Goal: Task Accomplishment & Management: Manage account settings

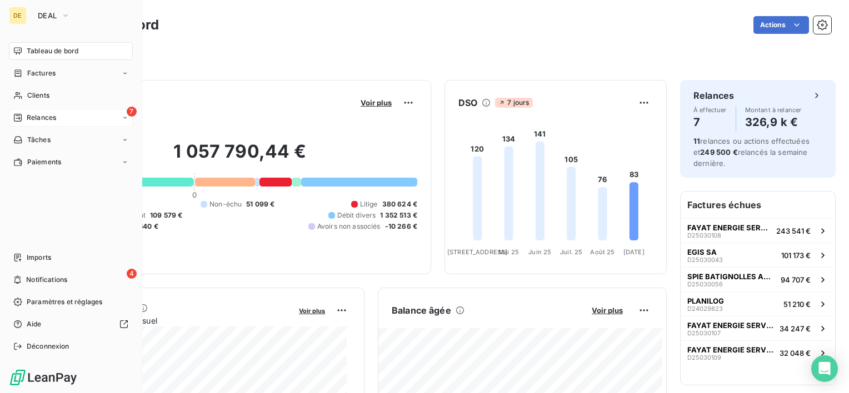
click at [27, 118] on span "Relances" at bounding box center [41, 118] width 29 height 10
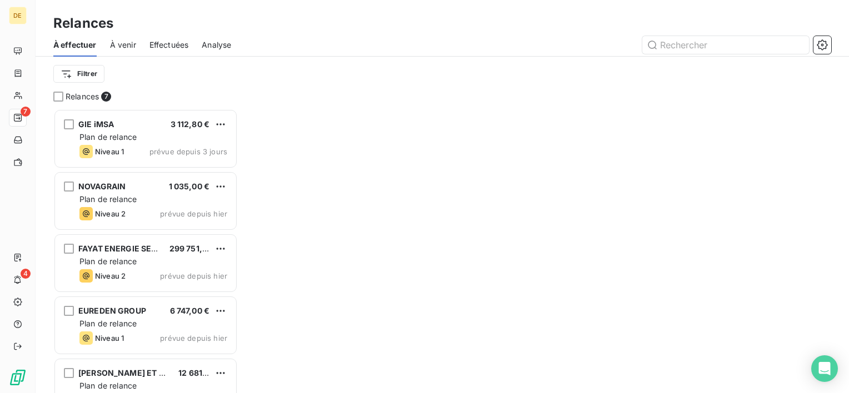
scroll to position [276, 176]
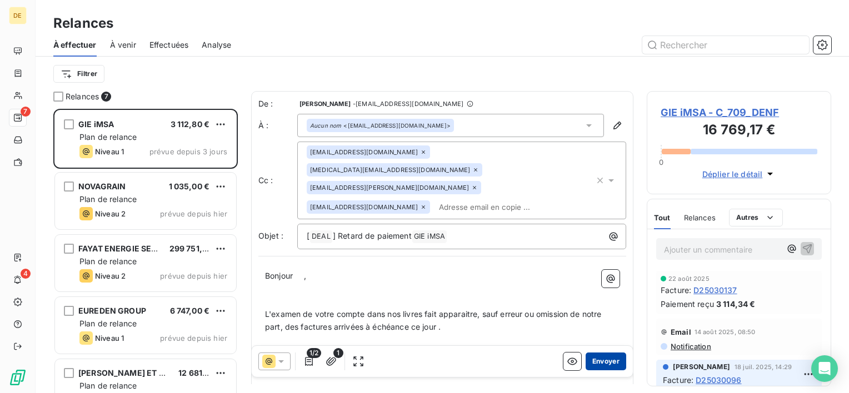
click at [601, 357] on button "Envoyer" at bounding box center [606, 362] width 41 height 18
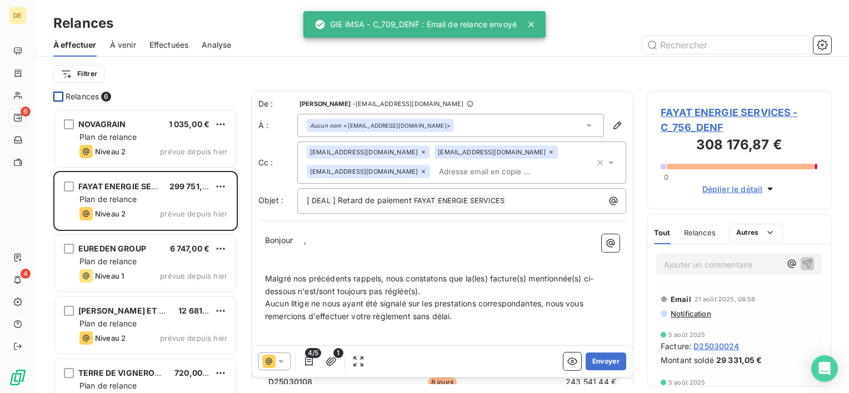
click at [58, 97] on div at bounding box center [58, 97] width 10 height 10
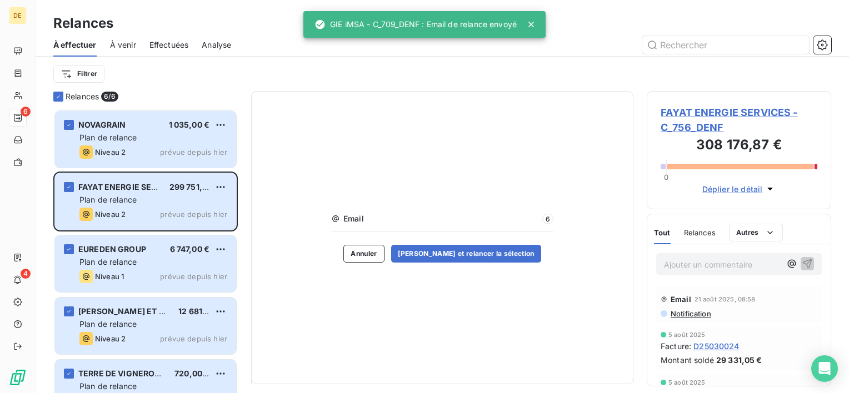
scroll to position [89, 0]
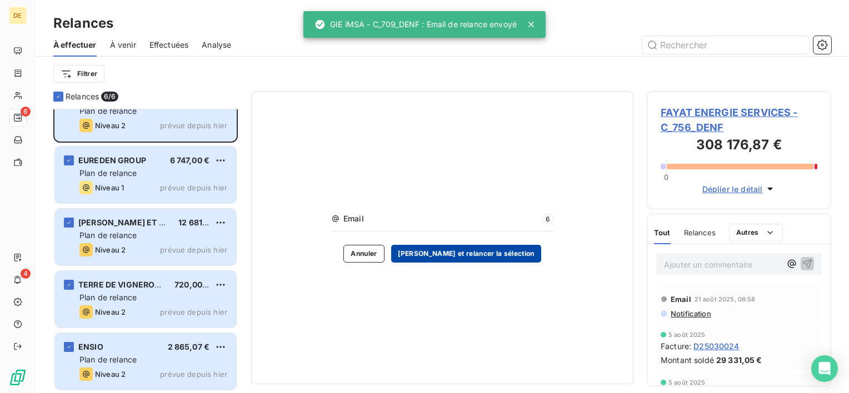
click at [445, 252] on button "[PERSON_NAME] et relancer la sélection" at bounding box center [466, 254] width 150 height 18
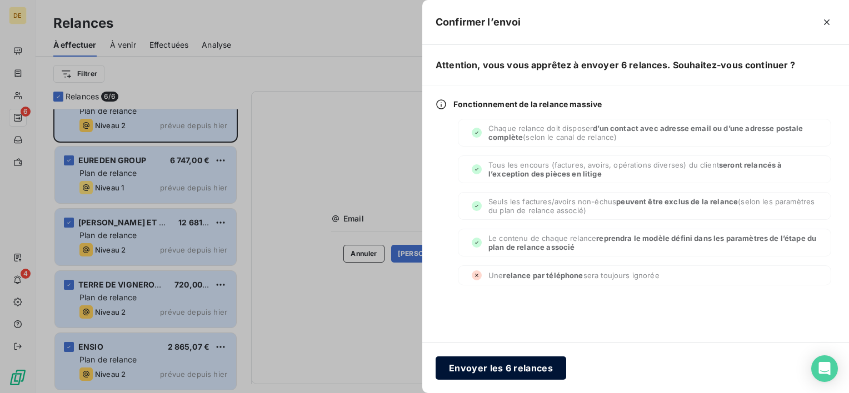
click at [516, 368] on button "Envoyer les 6 relances" at bounding box center [501, 368] width 131 height 23
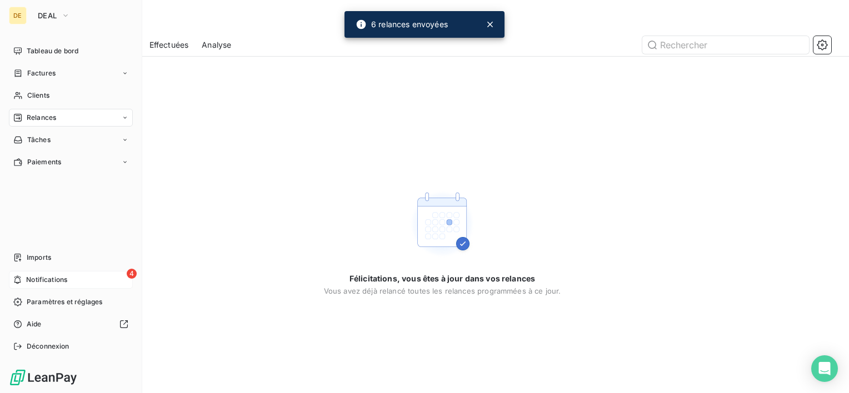
click at [33, 282] on span "Notifications" at bounding box center [46, 280] width 41 height 10
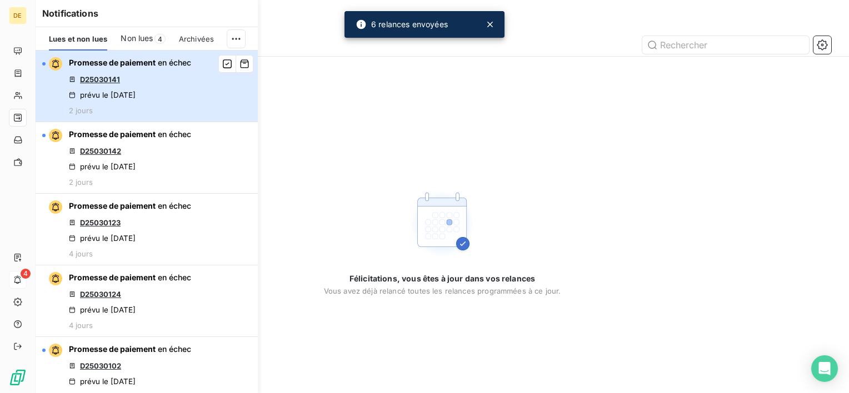
click at [157, 74] on div "Promesse de paiement en échec D25030141 prévu le [DATE] 2 jours" at bounding box center [130, 86] width 122 height 58
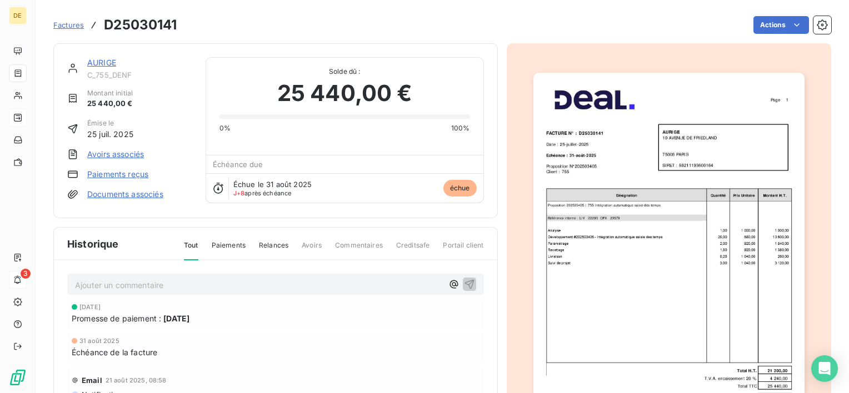
click at [98, 64] on link "AURIGE" at bounding box center [101, 62] width 29 height 9
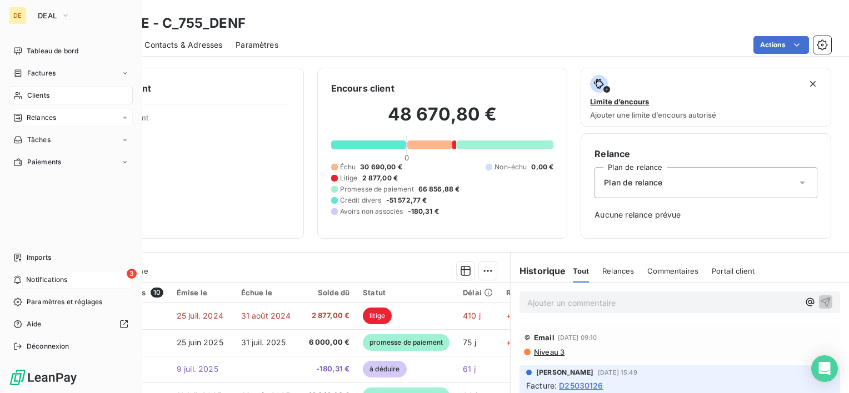
click at [32, 273] on div "3 Notifications" at bounding box center [71, 280] width 124 height 18
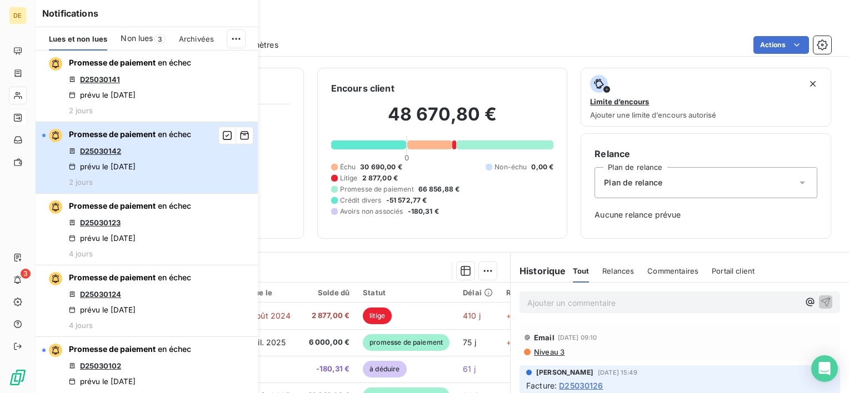
click at [167, 154] on div "Promesse de paiement en échec D25030142 prévu le [DATE] 2 jours" at bounding box center [130, 158] width 122 height 58
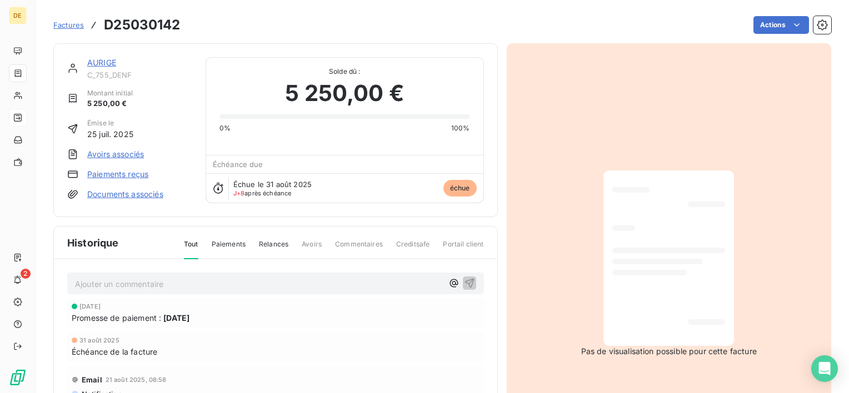
click at [98, 64] on link "AURIGE" at bounding box center [101, 62] width 29 height 9
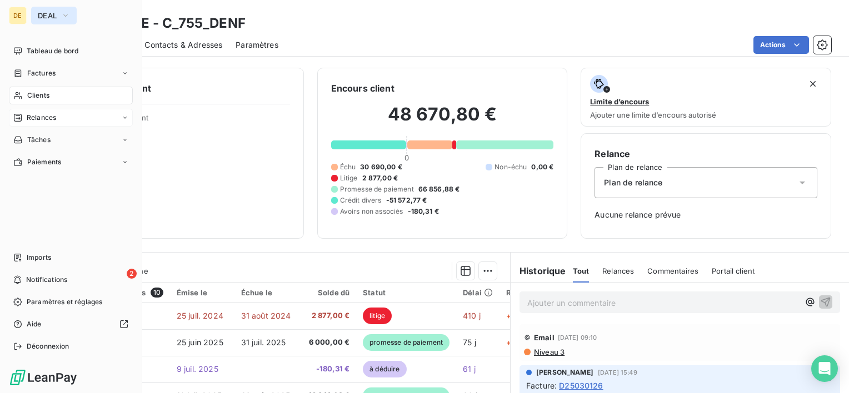
click at [51, 10] on button "DEAL" at bounding box center [54, 16] width 46 height 18
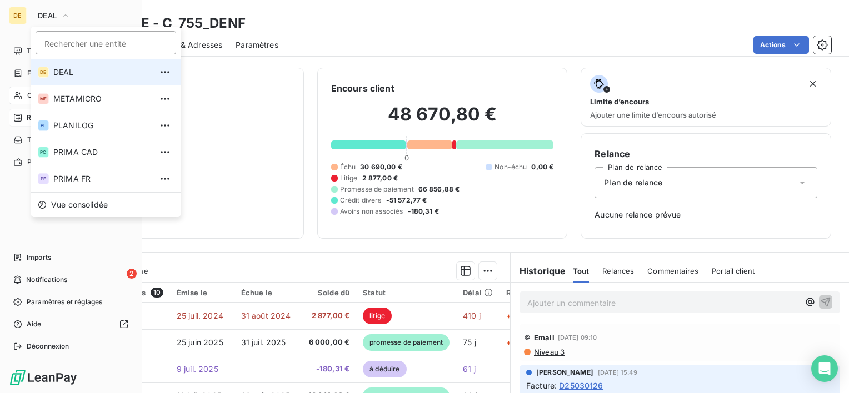
click at [67, 76] on span "DEAL" at bounding box center [102, 72] width 98 height 11
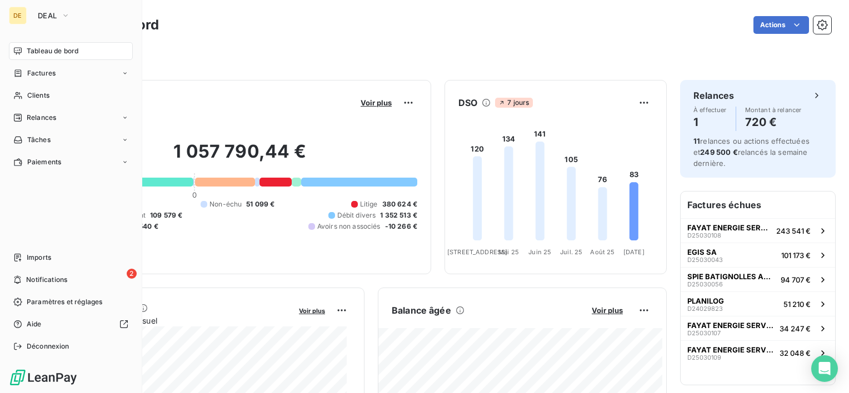
click at [80, 278] on div "2 Notifications" at bounding box center [71, 280] width 124 height 18
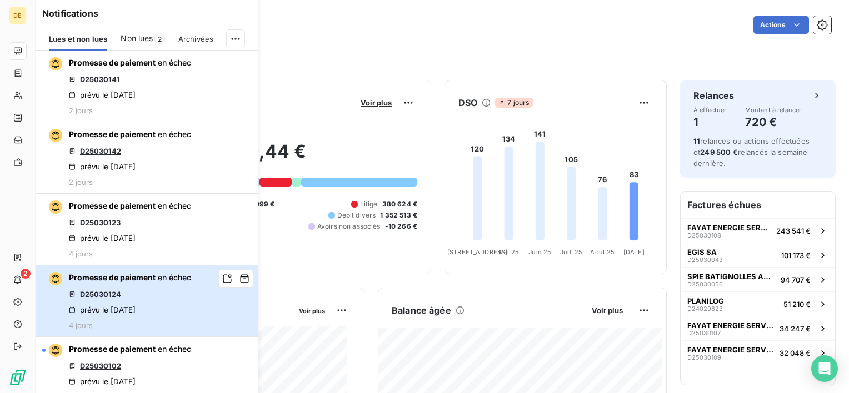
click at [136, 311] on div "prévu le [DATE]" at bounding box center [102, 310] width 67 height 9
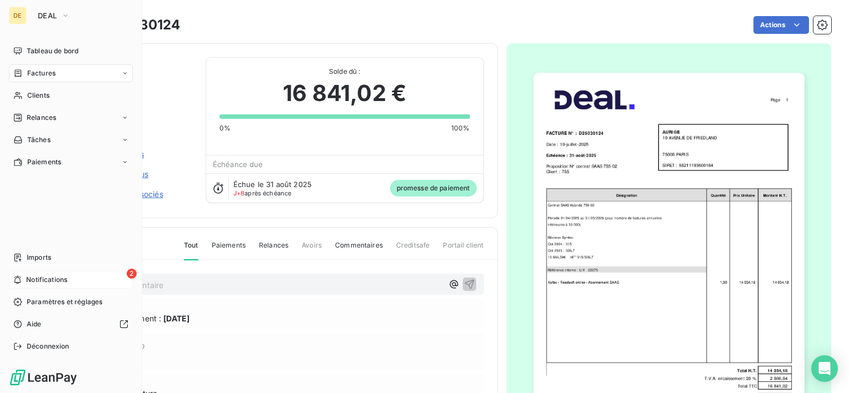
click at [51, 282] on span "Notifications" at bounding box center [46, 280] width 41 height 10
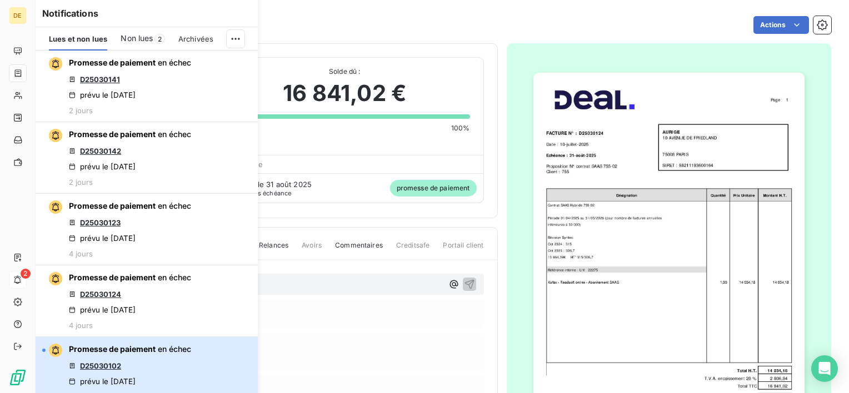
drag, startPoint x: 162, startPoint y: 356, endPoint x: 185, endPoint y: 317, distance: 44.3
click at [162, 356] on div "Promesse de paiement en échec D25030102 prévu le [DATE] 4 jours" at bounding box center [130, 373] width 122 height 58
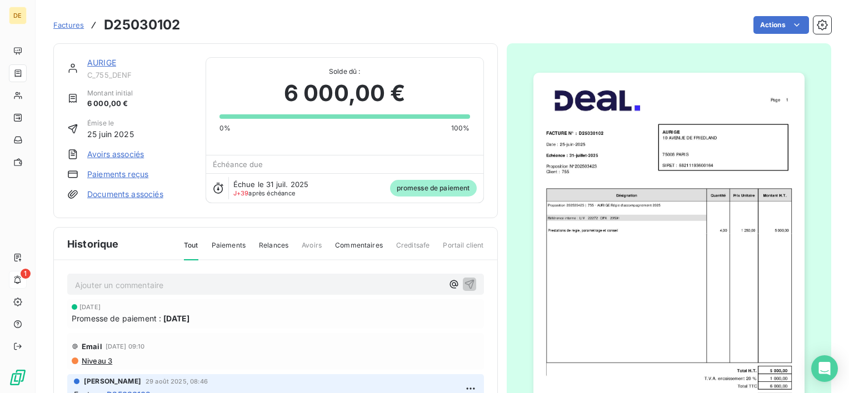
click at [101, 60] on link "AURIGE" at bounding box center [101, 62] width 29 height 9
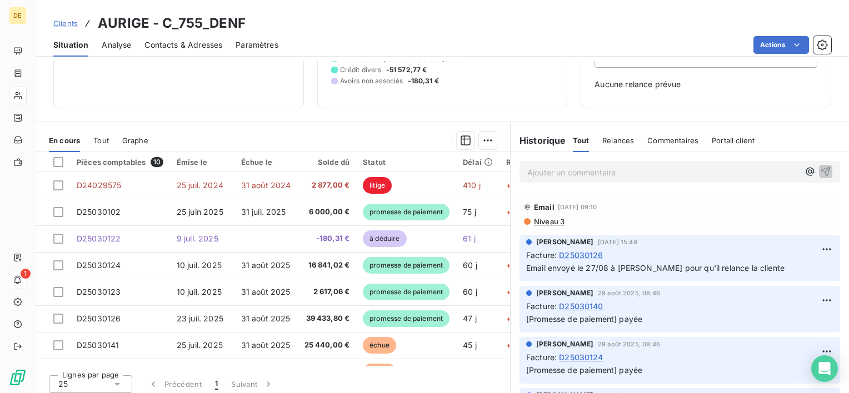
scroll to position [136, 0]
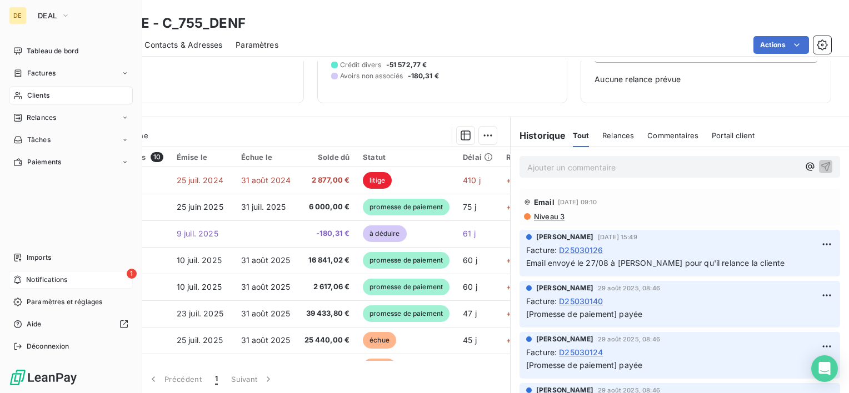
click at [65, 282] on span "Notifications" at bounding box center [46, 280] width 41 height 10
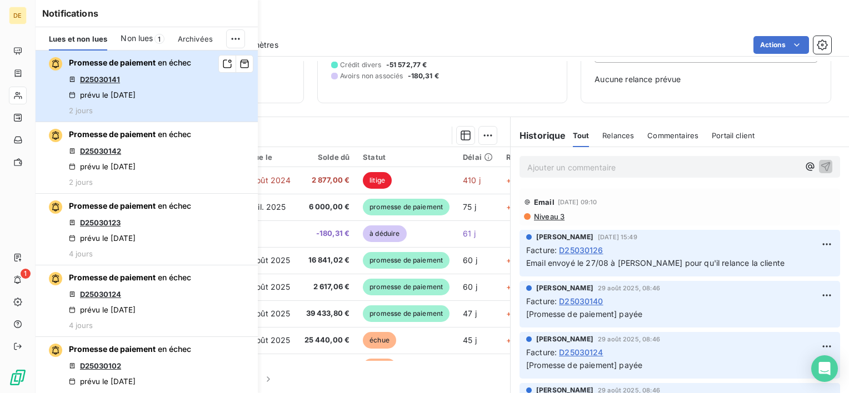
click at [164, 84] on div "Promesse de paiement en échec D25030141 prévu le [DATE] 2 jours" at bounding box center [130, 86] width 122 height 58
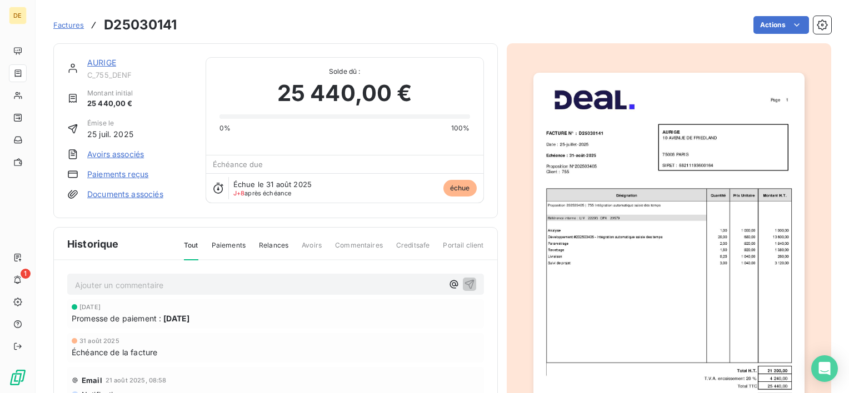
click at [107, 63] on link "AURIGE" at bounding box center [101, 62] width 29 height 9
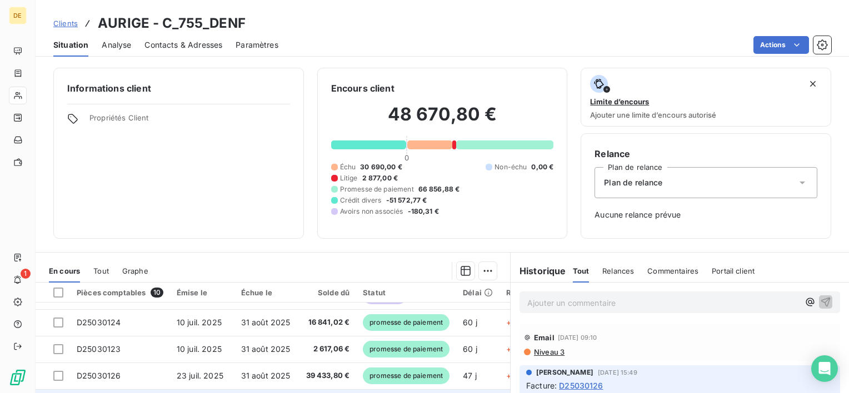
scroll to position [111, 0]
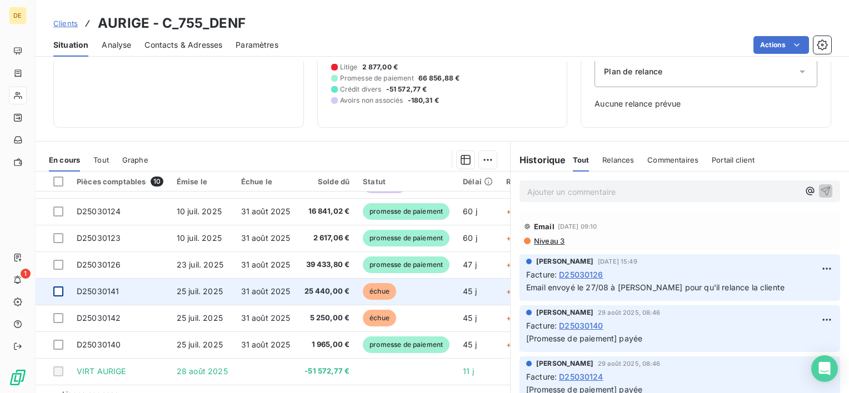
click at [61, 287] on div at bounding box center [58, 292] width 10 height 10
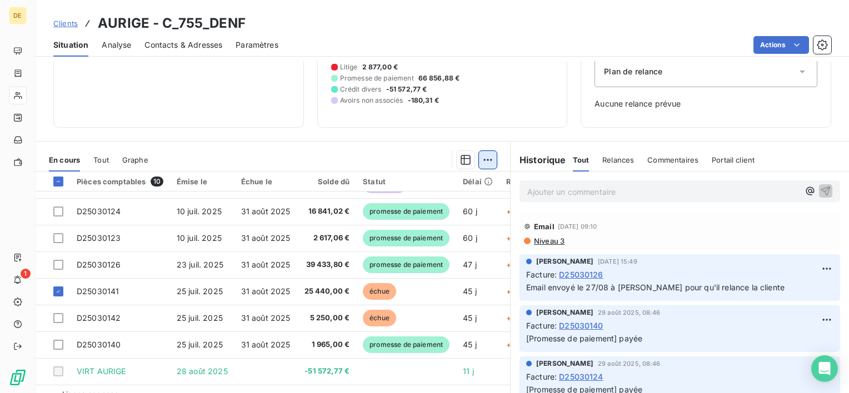
click at [483, 158] on html "DE 1 Clients AURIGE - C_755_DENF Situation Analyse Contacts & Adresses Paramètr…" at bounding box center [424, 196] width 849 height 393
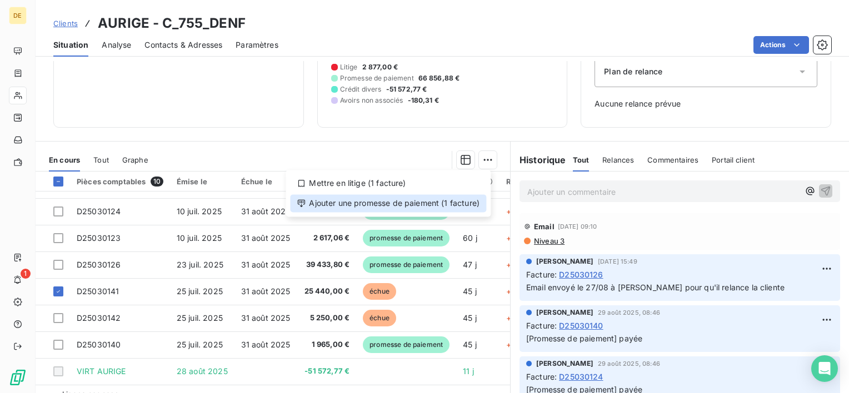
click at [400, 209] on div "Ajouter une promesse de paiement (1 facture)" at bounding box center [388, 204] width 196 height 18
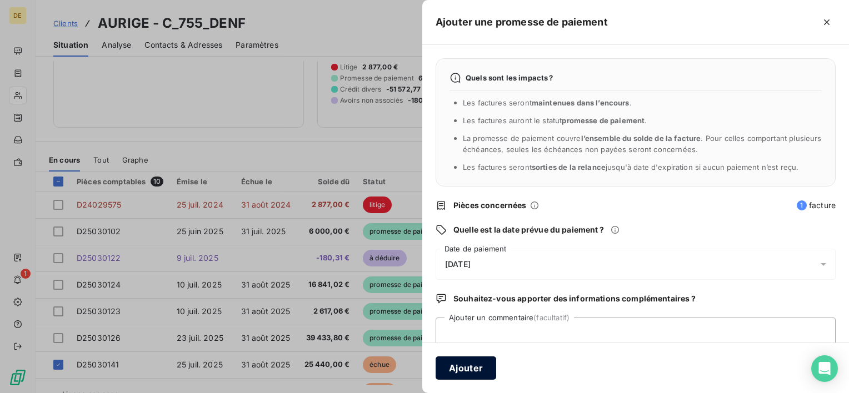
click at [483, 362] on button "Ajouter" at bounding box center [466, 368] width 61 height 23
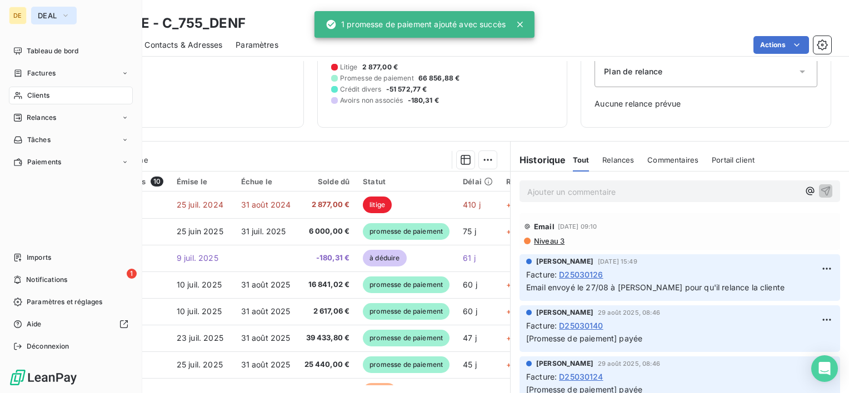
click at [48, 18] on span "DEAL" at bounding box center [47, 15] width 19 height 9
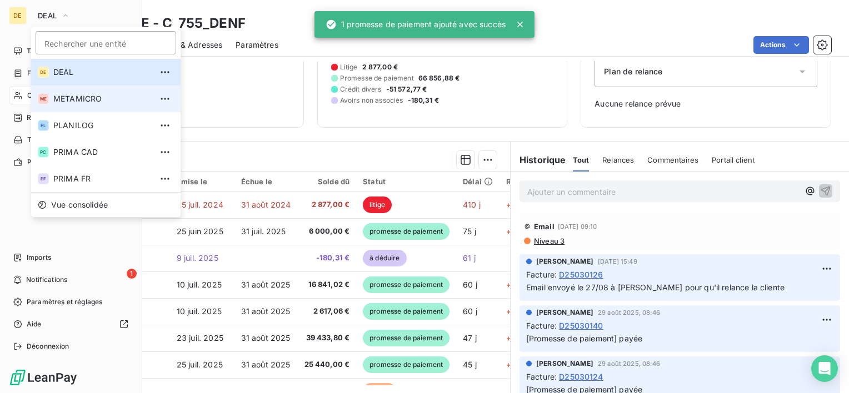
click at [74, 91] on li "ME METAMICRO" at bounding box center [105, 99] width 149 height 27
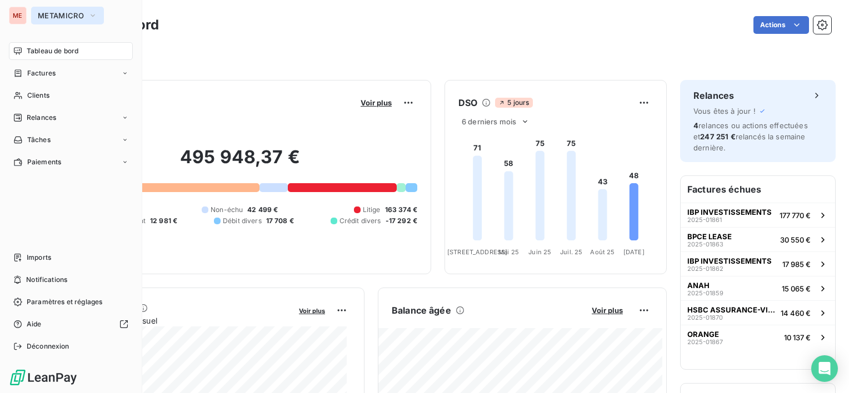
click at [68, 19] on span "METAMICRO" at bounding box center [61, 15] width 46 height 9
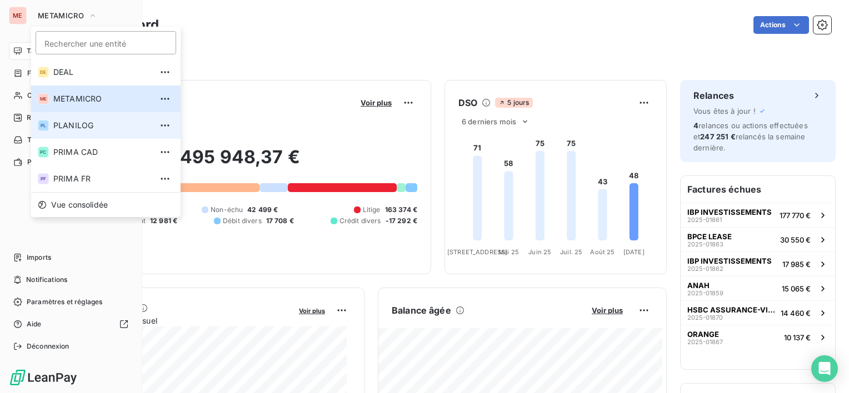
click at [83, 118] on li "PL PLANILOG" at bounding box center [105, 125] width 149 height 27
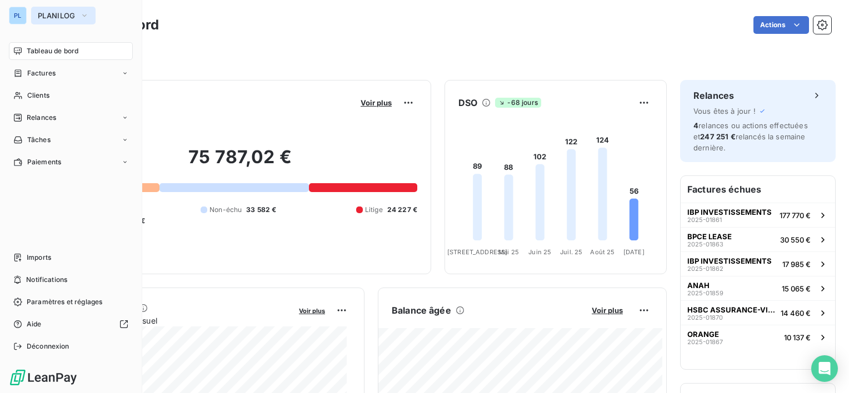
click at [55, 16] on span "PLANILOG" at bounding box center [57, 15] width 38 height 9
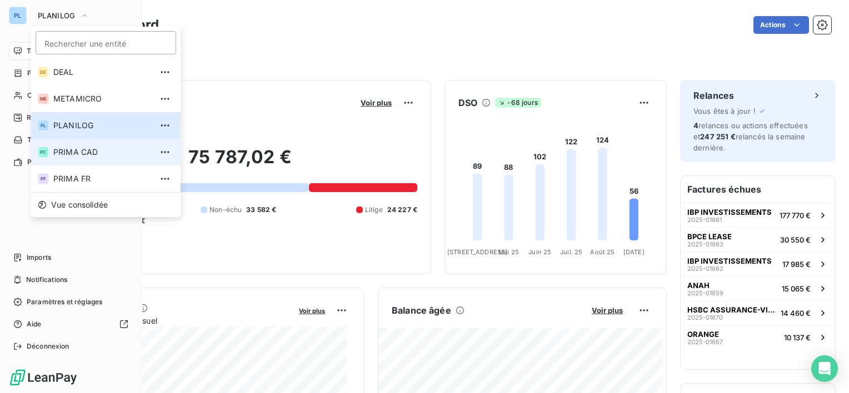
click at [73, 160] on li "PC PRIMA CAD" at bounding box center [105, 152] width 149 height 27
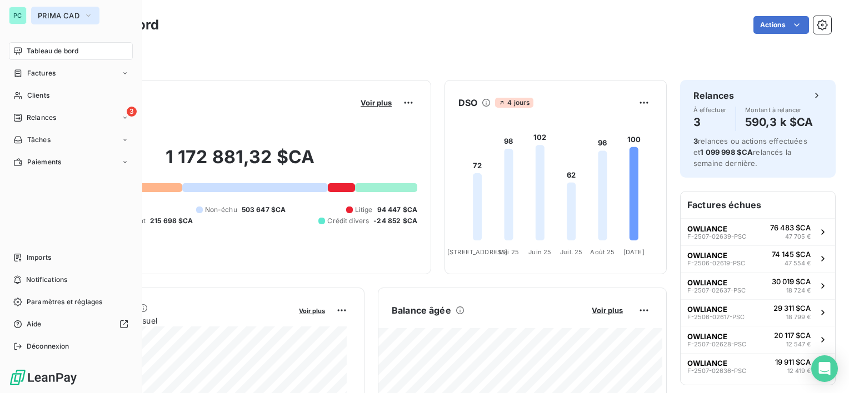
click at [59, 14] on span "PRIMA CAD" at bounding box center [59, 15] width 42 height 9
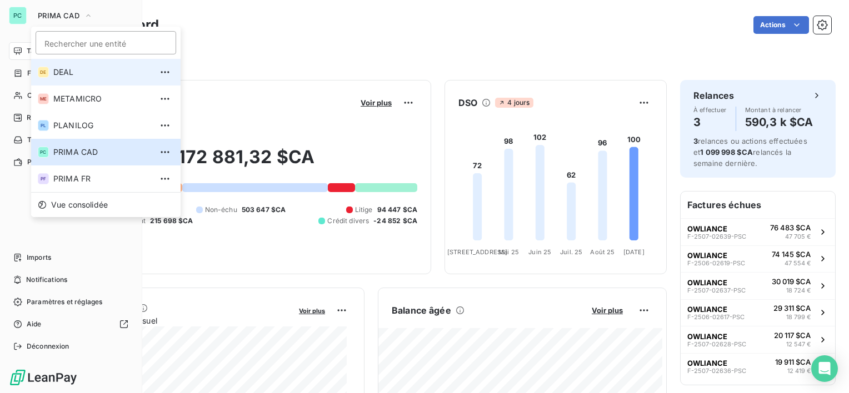
click at [64, 78] on li "DE DEAL" at bounding box center [105, 72] width 149 height 27
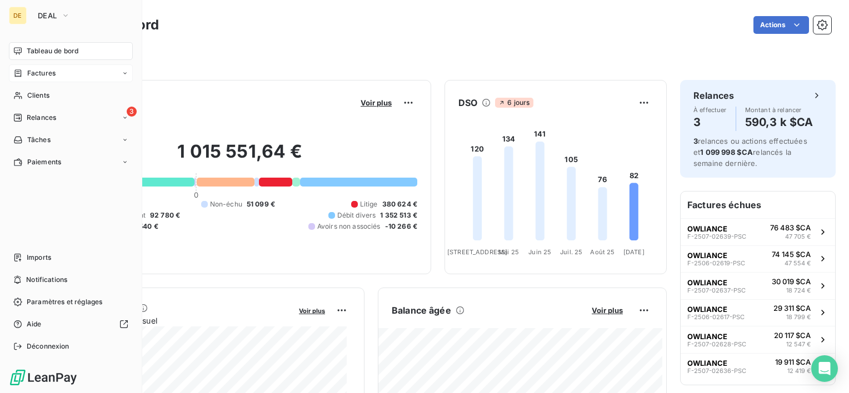
click at [44, 72] on span "Factures" at bounding box center [41, 73] width 28 height 10
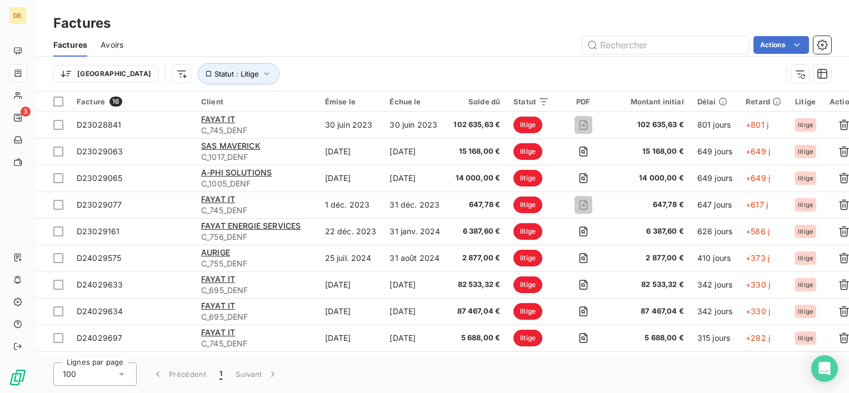
type input "D25030125"
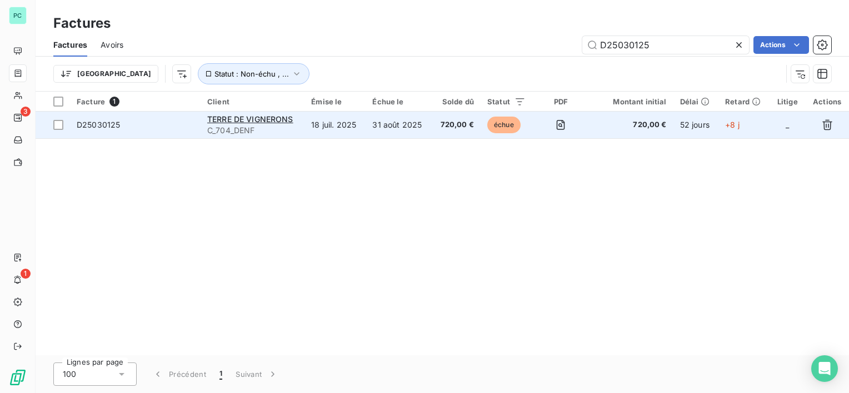
type input "D25030125"
click at [431, 117] on td "31 août 2025" at bounding box center [399, 125] width 66 height 27
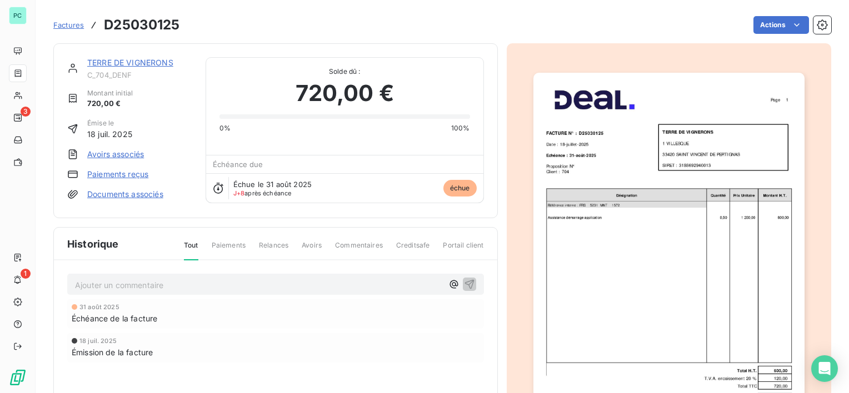
click at [131, 61] on link "TERRE DE VIGNERONS" at bounding box center [130, 62] width 86 height 9
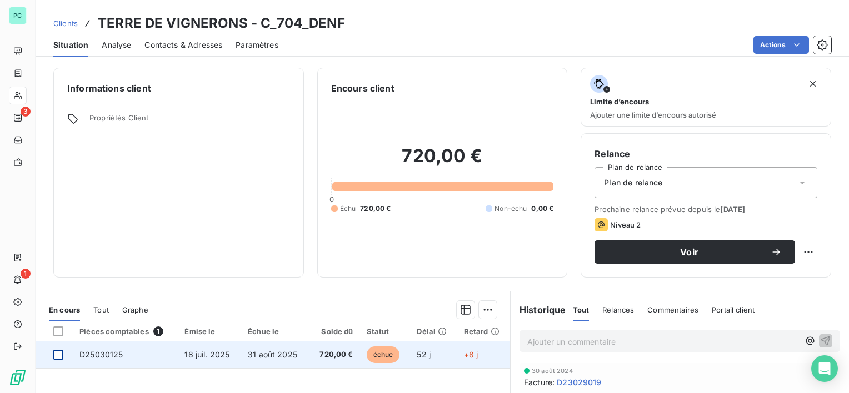
click at [60, 356] on div at bounding box center [58, 355] width 10 height 10
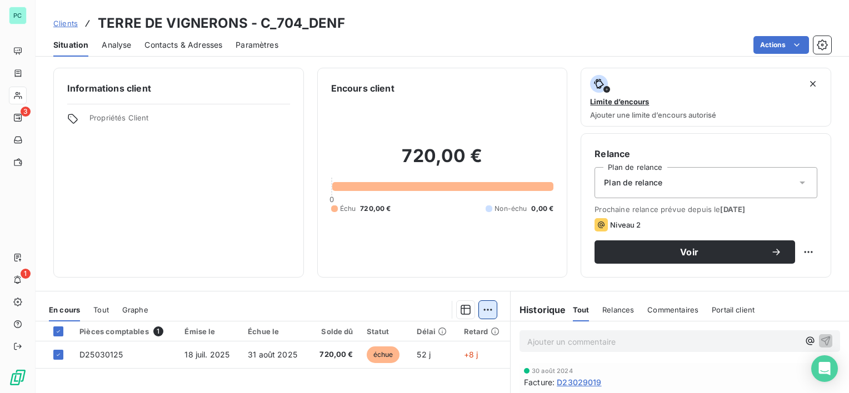
click at [482, 306] on html "PC 3 1 Clients TERRE DE VIGNERONS - C_704_DENF Situation Analyse Contacts & Adr…" at bounding box center [424, 196] width 849 height 393
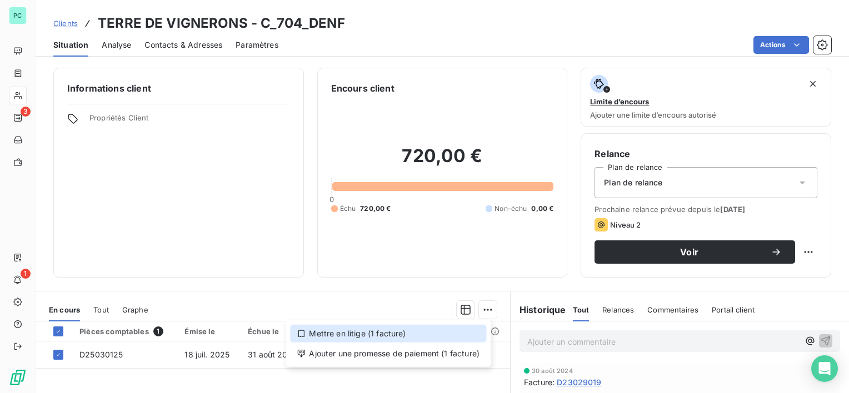
click at [416, 338] on div "Mettre en litige (1 facture)" at bounding box center [388, 334] width 196 height 18
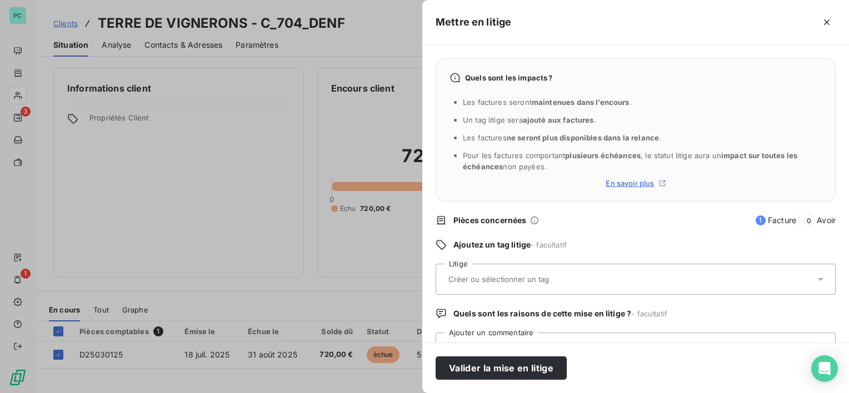
click at [513, 278] on input "text" at bounding box center [528, 280] width 162 height 10
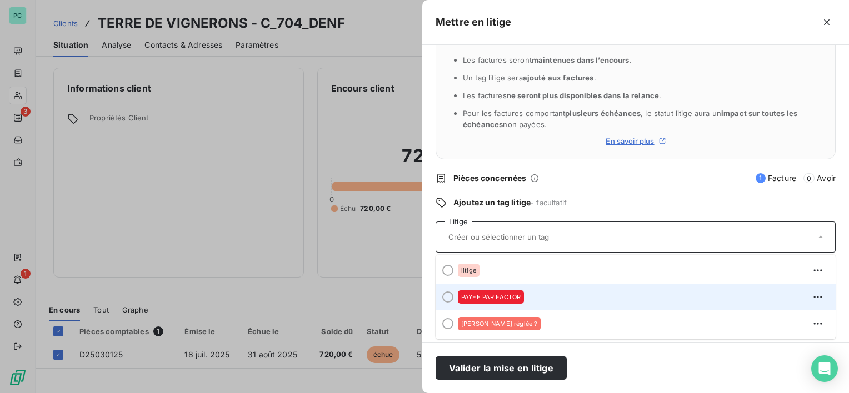
scroll to position [44, 0]
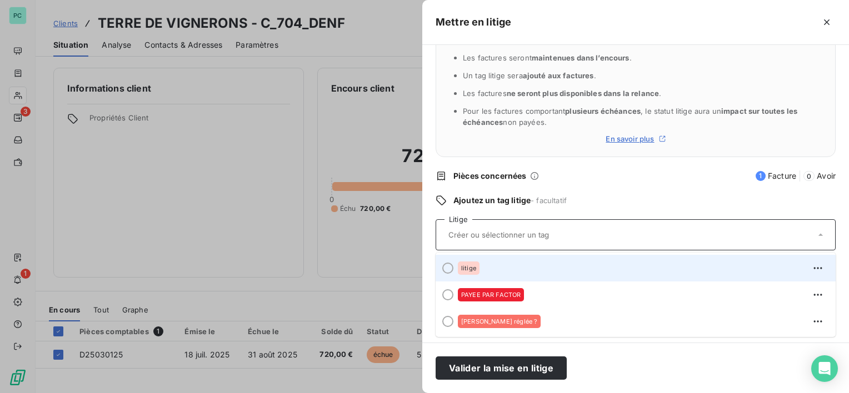
click at [485, 268] on div "litige" at bounding box center [642, 269] width 369 height 18
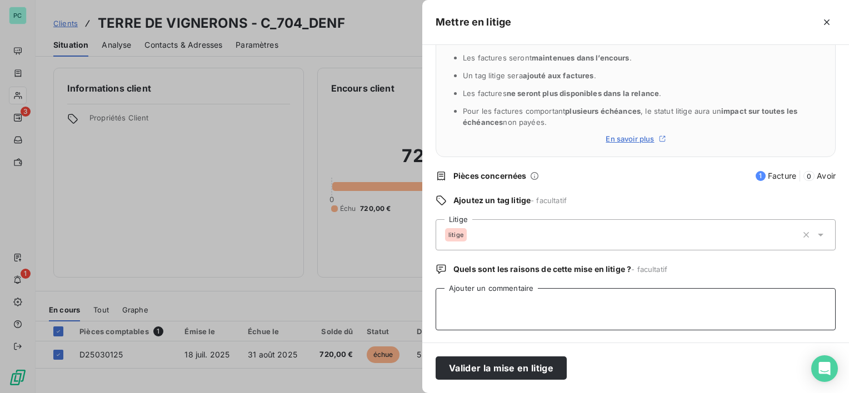
click at [510, 307] on textarea "Ajouter un commentaire" at bounding box center [636, 309] width 400 height 42
type textarea "ne pas relancer"
click at [526, 370] on button "Valider la mise en litige" at bounding box center [501, 368] width 131 height 23
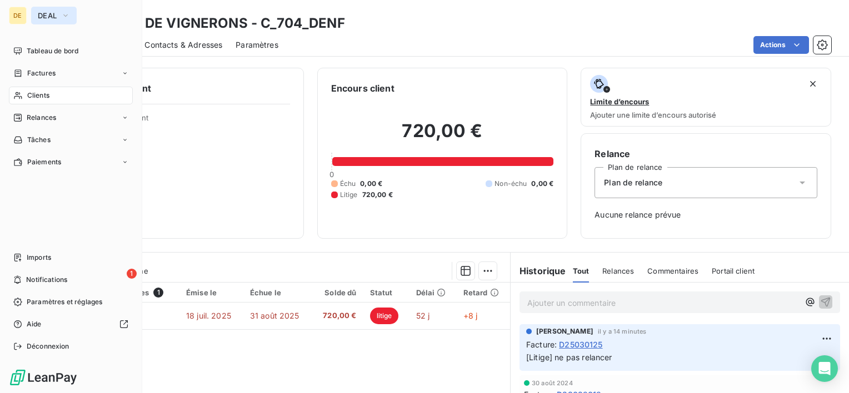
click at [52, 16] on span "DEAL" at bounding box center [47, 15] width 19 height 9
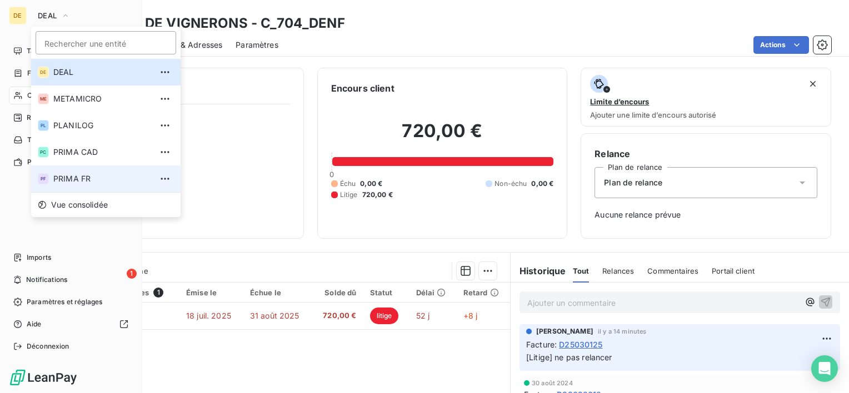
click at [81, 175] on span "PRIMA FR" at bounding box center [102, 178] width 98 height 11
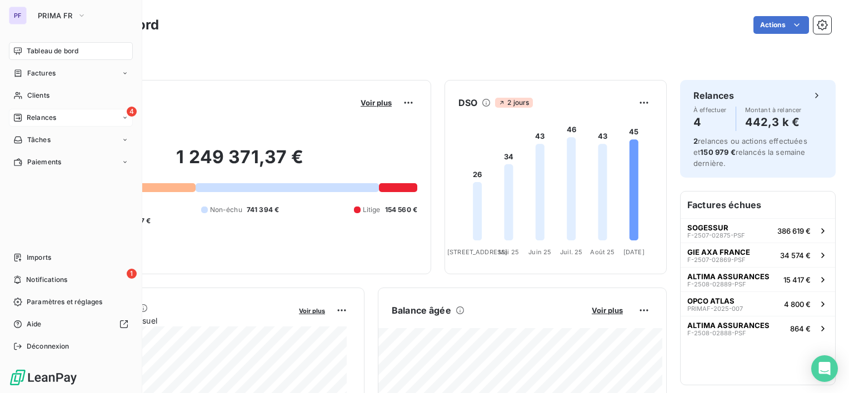
click at [23, 119] on div "Relances" at bounding box center [34, 118] width 43 height 10
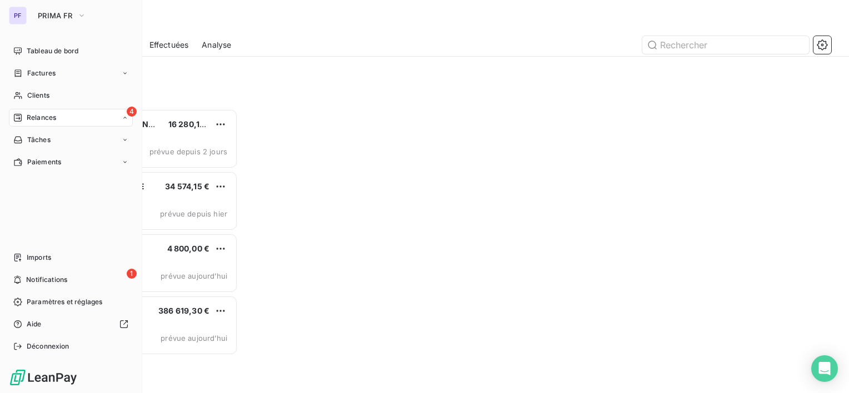
scroll to position [276, 176]
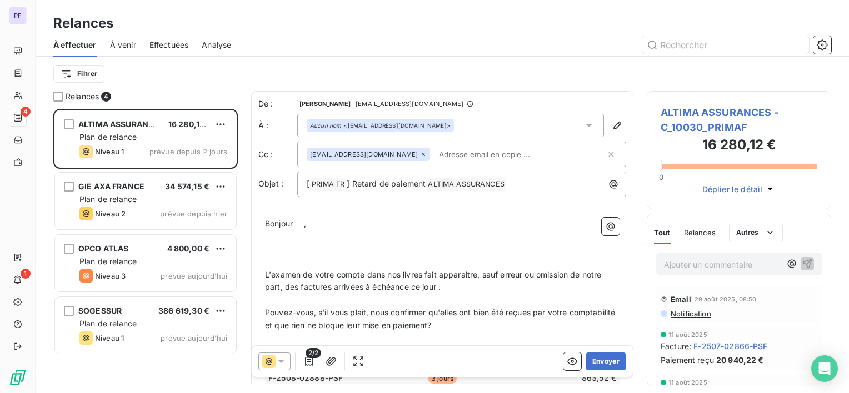
click at [286, 257] on p "﻿" at bounding box center [442, 262] width 355 height 13
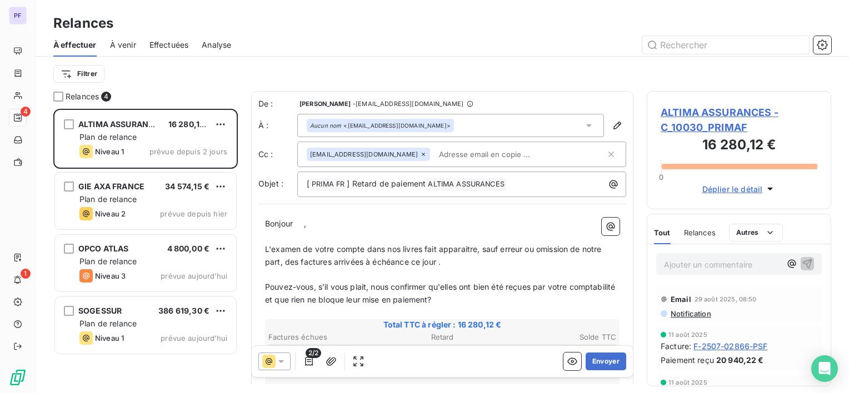
click at [306, 227] on p "Bonjour ﻿ ﻿ ," at bounding box center [442, 224] width 355 height 13
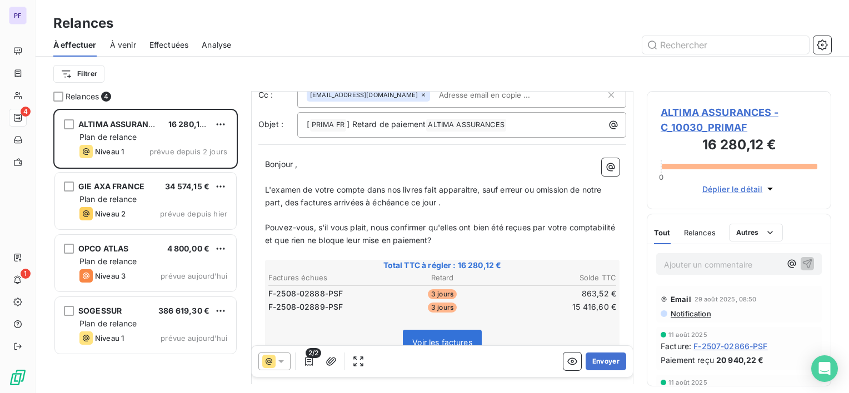
scroll to position [112, 0]
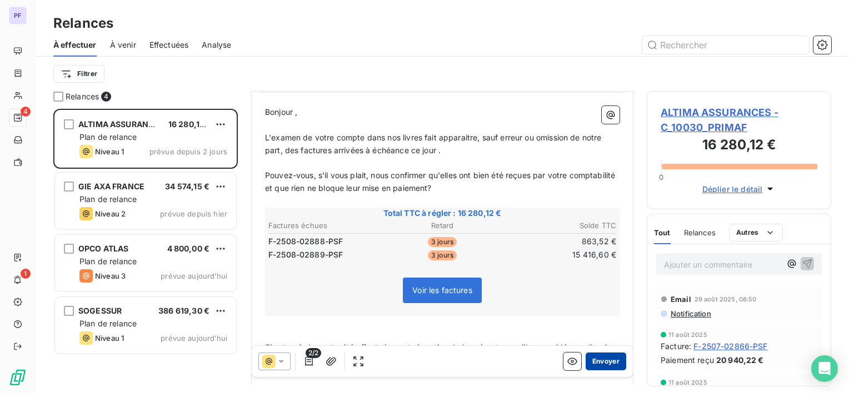
click at [598, 356] on button "Envoyer" at bounding box center [606, 362] width 41 height 18
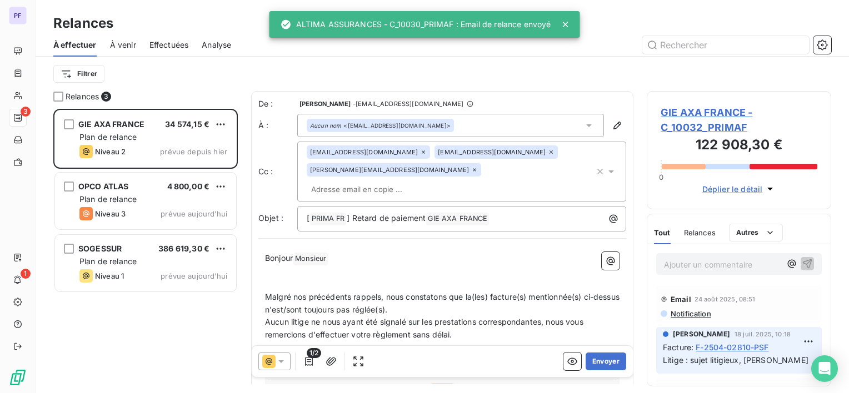
click at [597, 361] on button "Envoyer" at bounding box center [606, 362] width 41 height 18
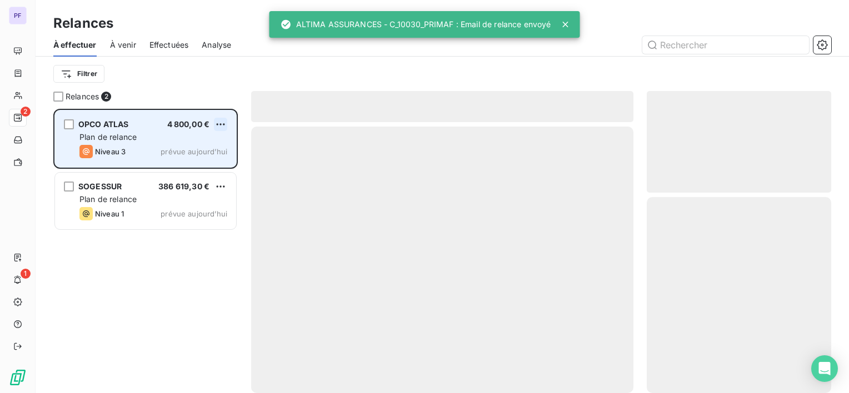
click at [214, 121] on html "PF 2 1 Relances À effectuer À venir Effectuées Analyse Filtrer Relances 2 OPCO …" at bounding box center [424, 196] width 849 height 393
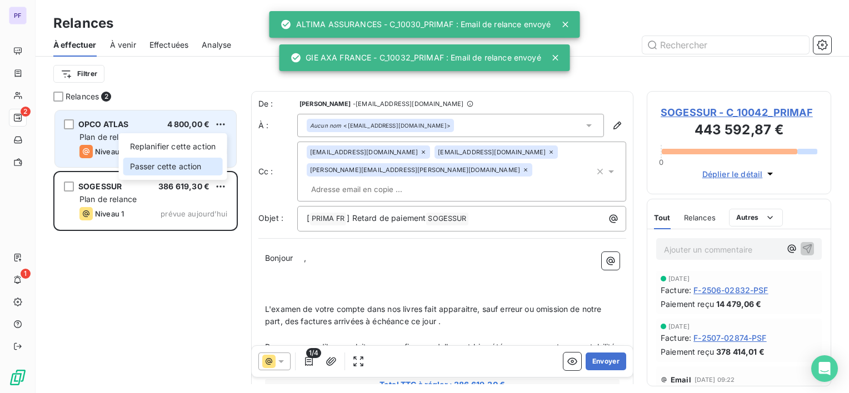
click at [185, 164] on div "Passer cette action" at bounding box center [172, 167] width 99 height 18
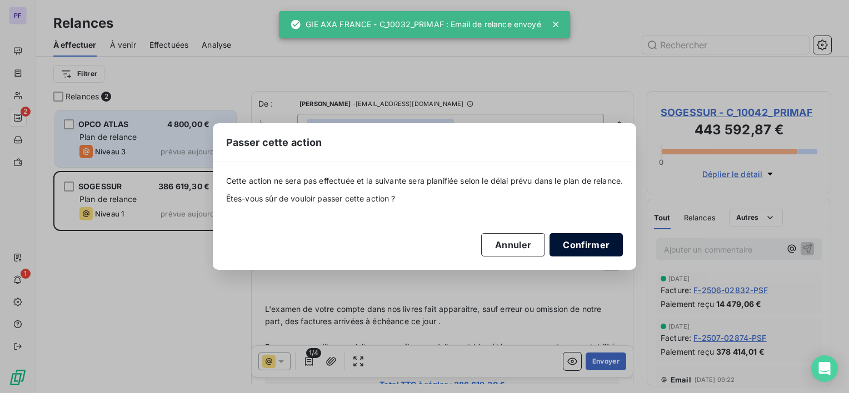
click at [591, 249] on button "Confirmer" at bounding box center [586, 244] width 73 height 23
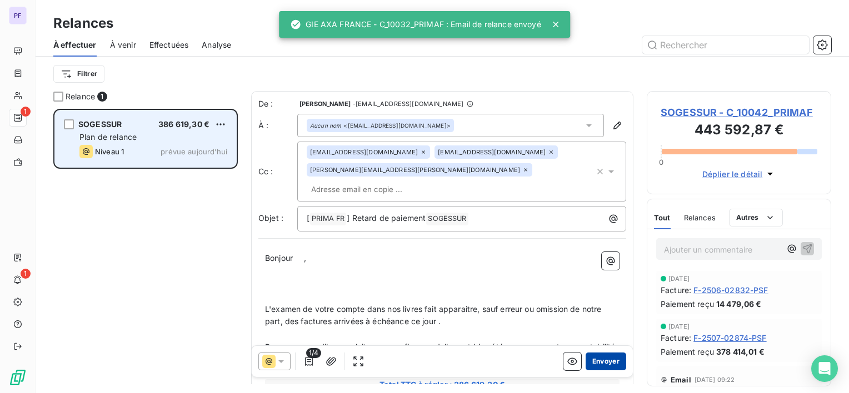
click at [604, 361] on button "Envoyer" at bounding box center [606, 362] width 41 height 18
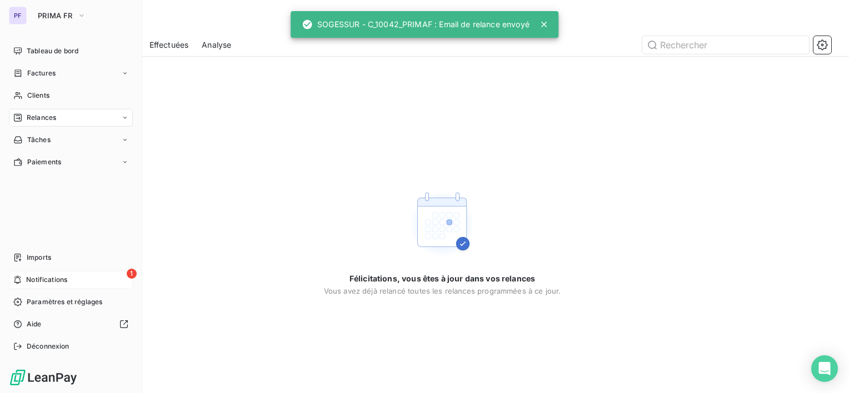
click at [66, 276] on span "Notifications" at bounding box center [46, 280] width 41 height 10
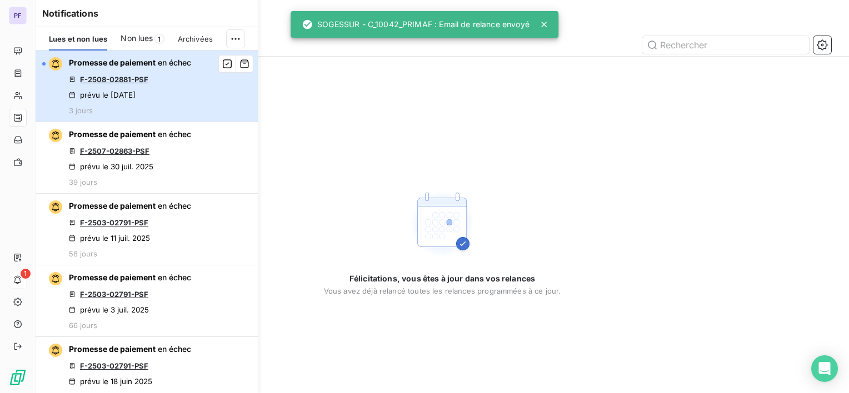
click at [160, 81] on div "Promesse de paiement en échec F-2508-02881-PSF prévu le [DATE] 3 jours" at bounding box center [130, 86] width 122 height 58
